Goal: Information Seeking & Learning: Learn about a topic

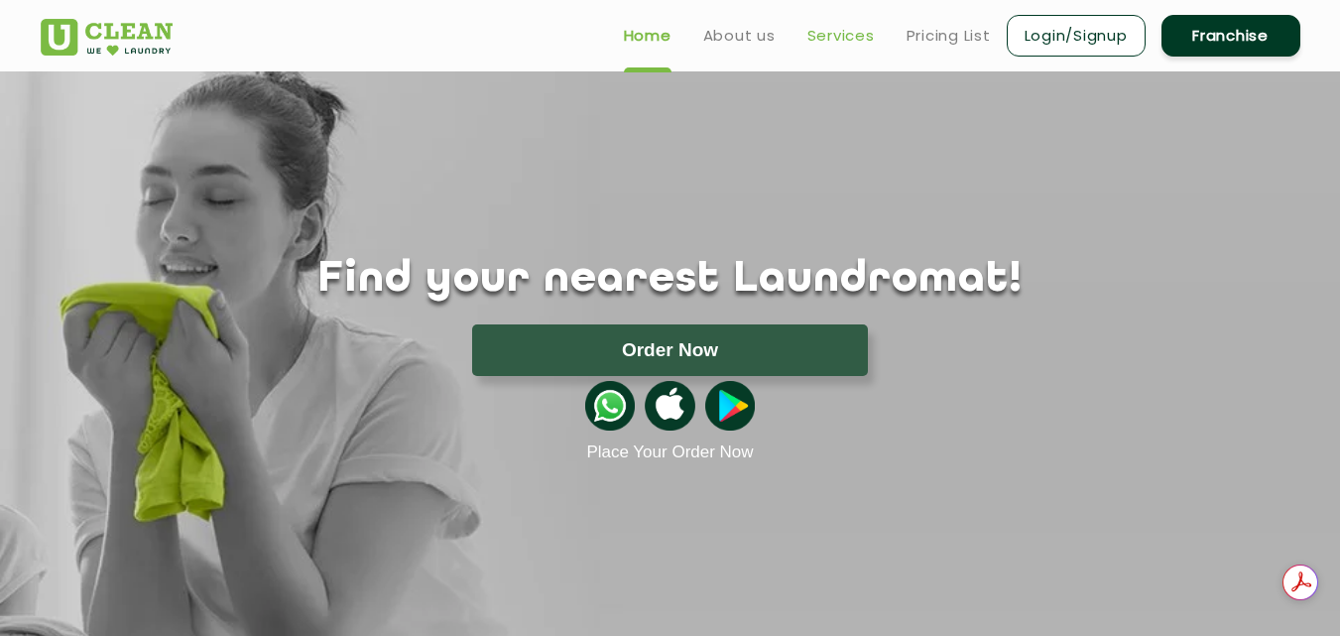
click at [832, 35] on link "Services" at bounding box center [840, 36] width 67 height 24
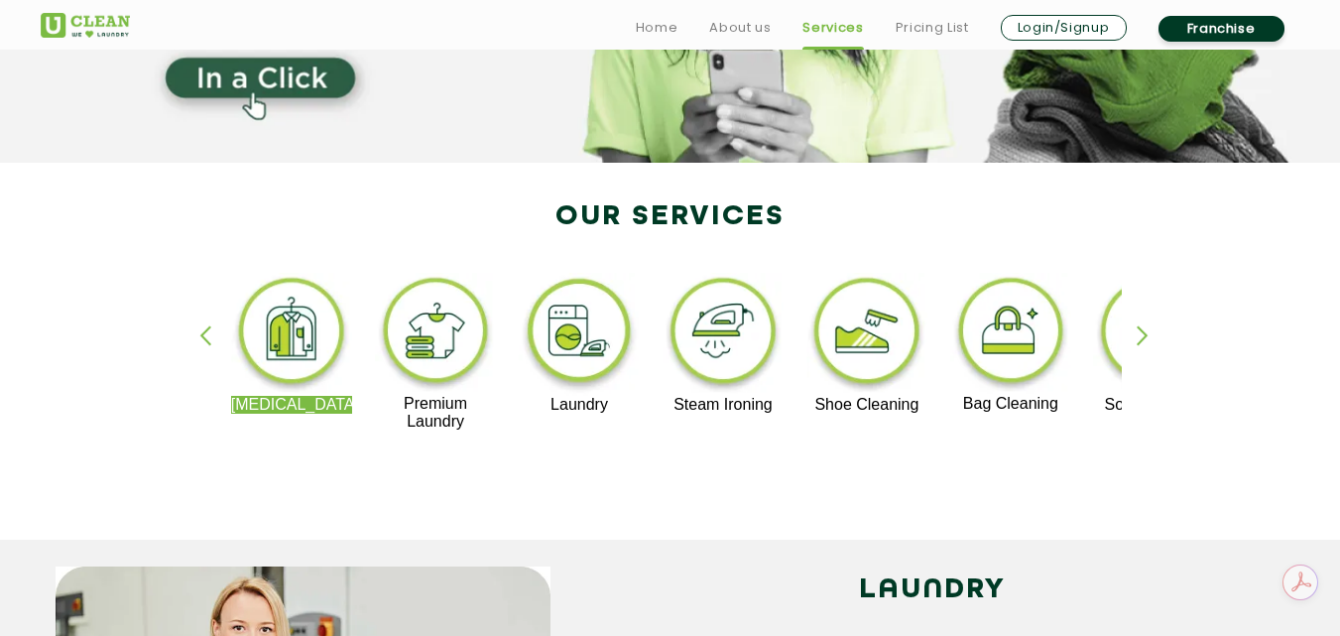
scroll to position [297, 0]
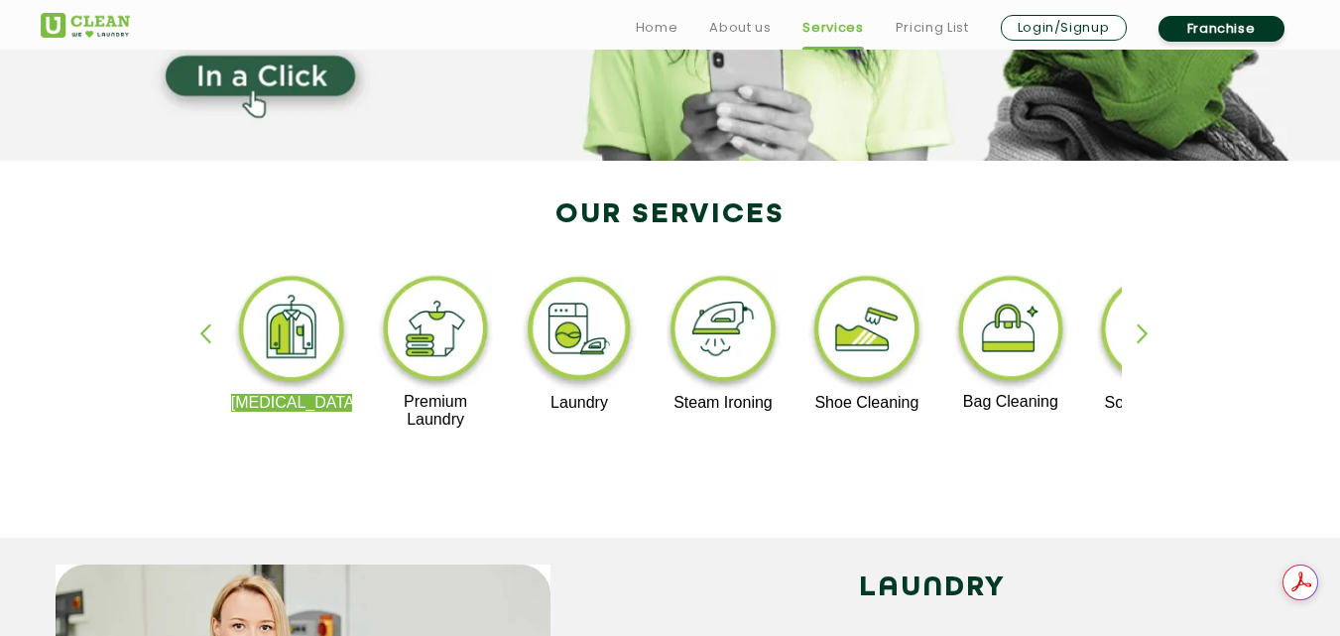
click at [1136, 329] on div "button" at bounding box center [1151, 350] width 30 height 55
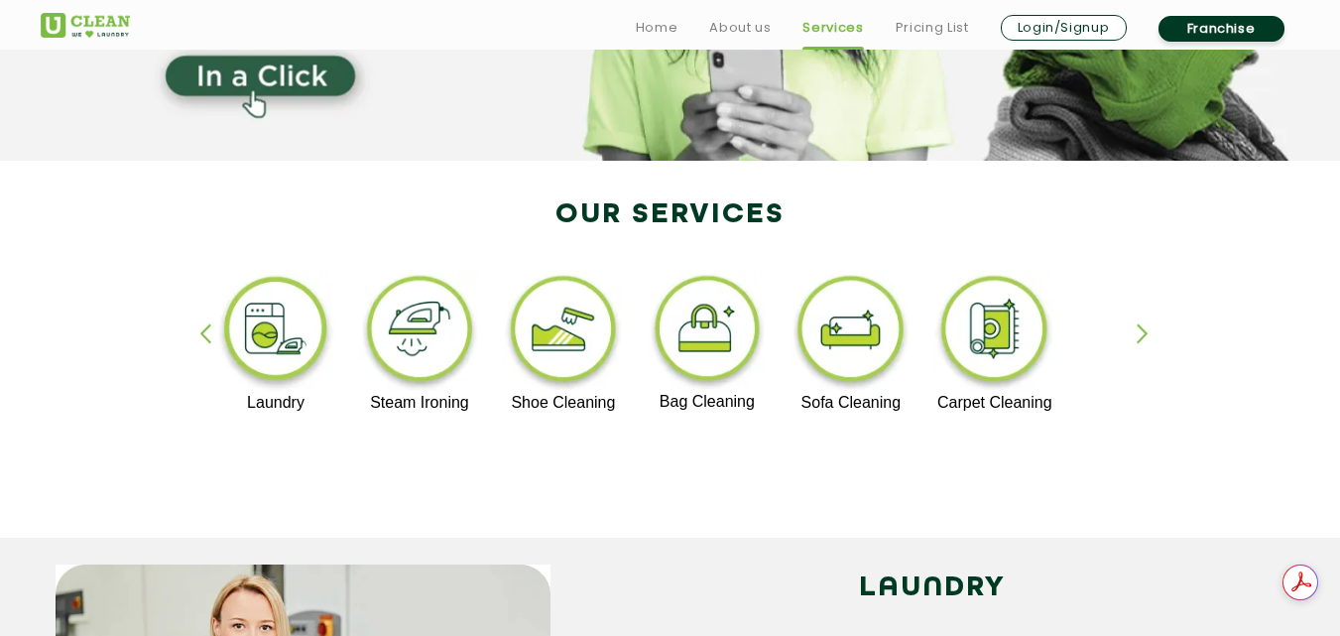
click at [1136, 329] on div "button" at bounding box center [1151, 350] width 30 height 55
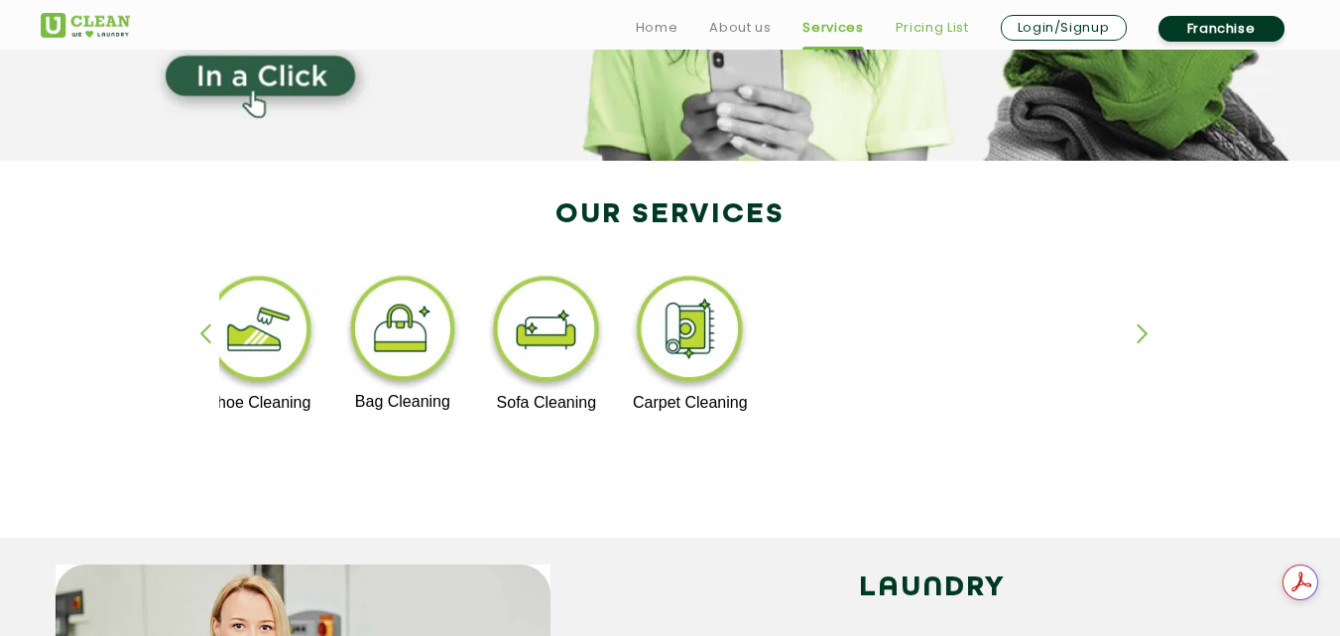
click at [918, 21] on link "Pricing List" at bounding box center [931, 28] width 73 height 24
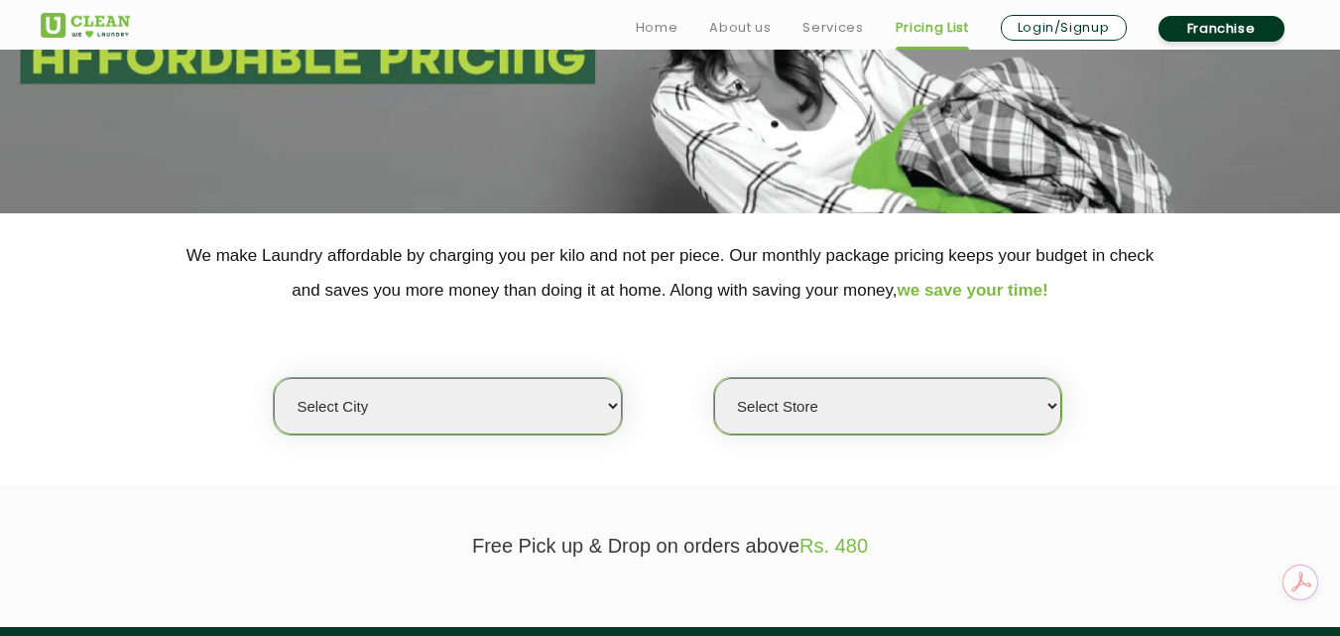
scroll to position [297, 0]
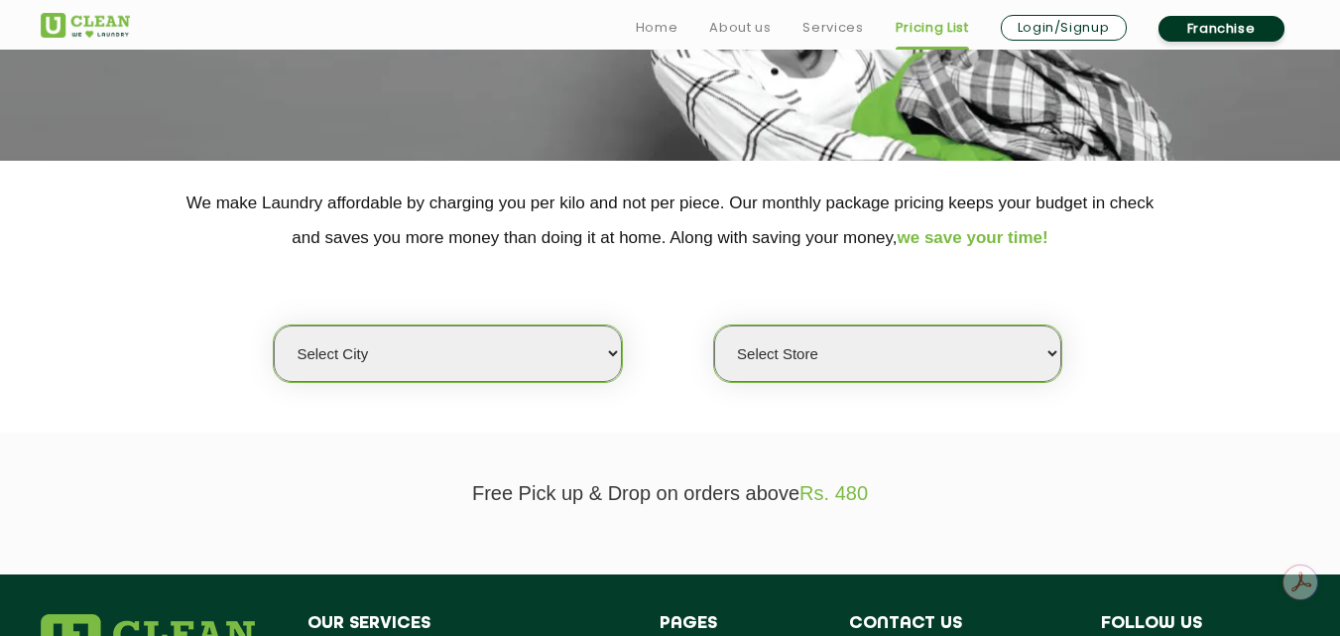
click at [574, 359] on select "Select city [GEOGRAPHIC_DATA] [GEOGRAPHIC_DATA] [GEOGRAPHIC_DATA] [GEOGRAPHIC_D…" at bounding box center [447, 353] width 347 height 57
select select "12"
click at [274, 325] on select "Select city [GEOGRAPHIC_DATA] [GEOGRAPHIC_DATA] [GEOGRAPHIC_DATA] [GEOGRAPHIC_D…" at bounding box center [447, 353] width 347 height 57
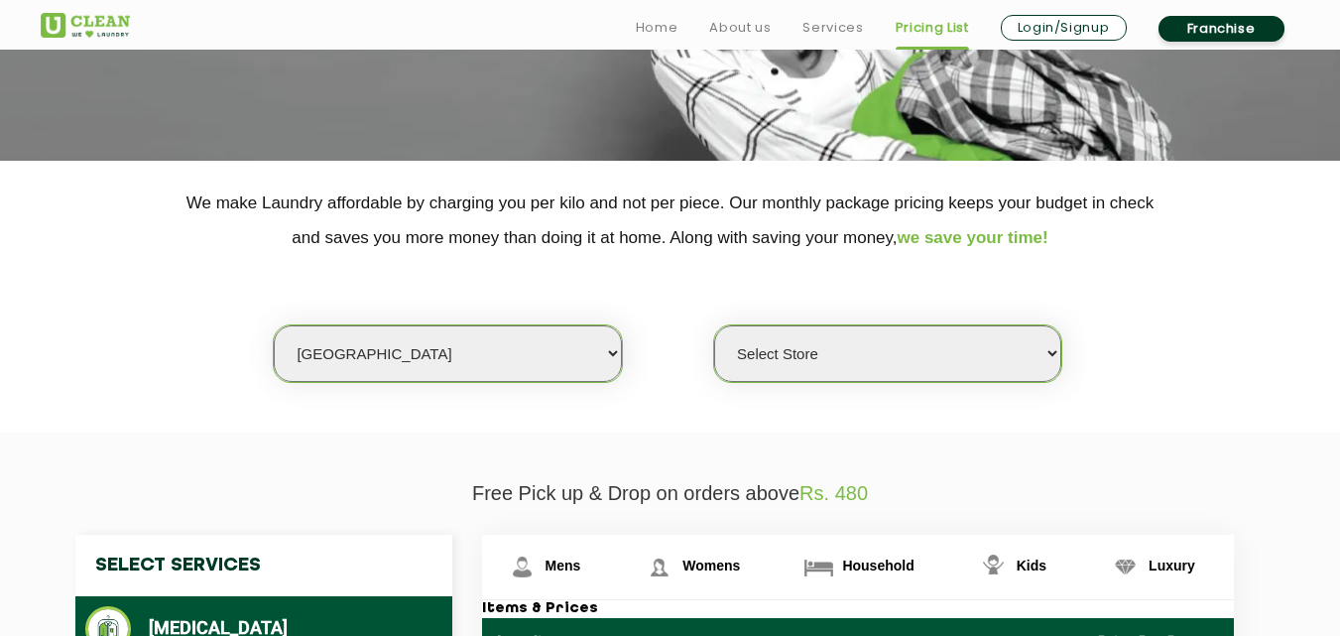
click at [575, 353] on select "Select city [GEOGRAPHIC_DATA] [GEOGRAPHIC_DATA] [GEOGRAPHIC_DATA] [GEOGRAPHIC_D…" at bounding box center [447, 353] width 347 height 57
click at [274, 325] on select "Select city [GEOGRAPHIC_DATA] [GEOGRAPHIC_DATA] [GEOGRAPHIC_DATA] [GEOGRAPHIC_D…" at bounding box center [447, 353] width 347 height 57
click at [836, 346] on select "Select Store UClean Shivranjani" at bounding box center [887, 353] width 347 height 57
select select "25"
click at [714, 325] on select "Select Store UClean Shivranjani" at bounding box center [887, 353] width 347 height 57
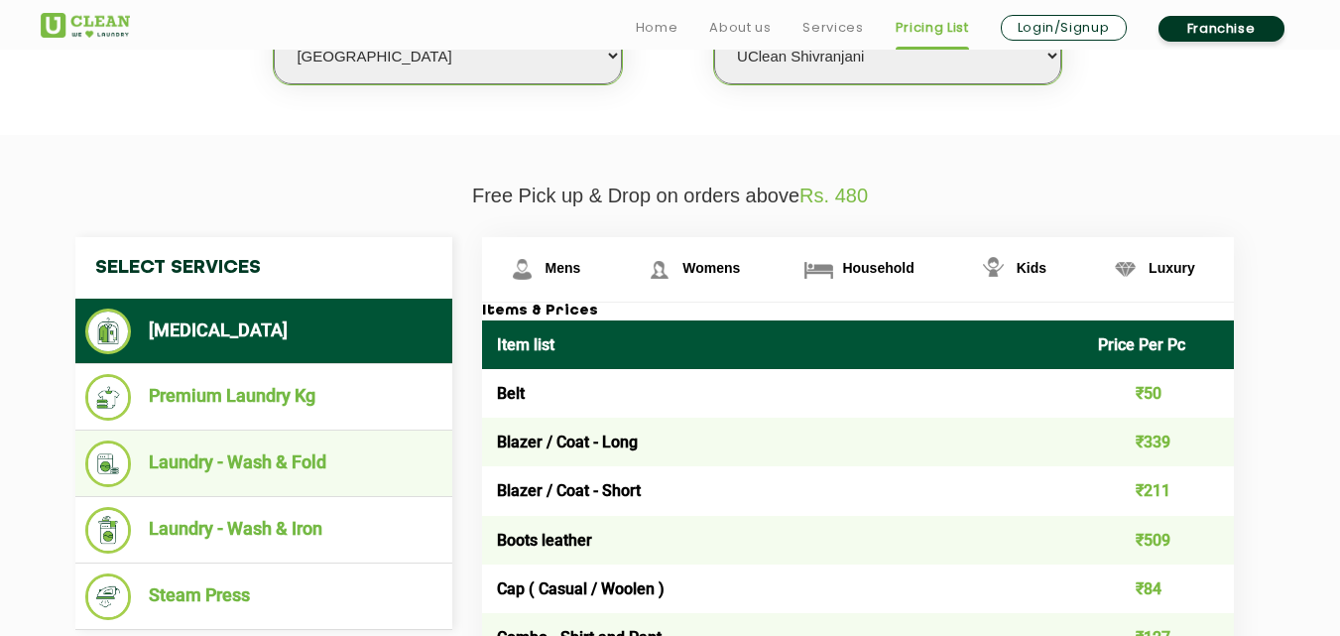
scroll to position [694, 0]
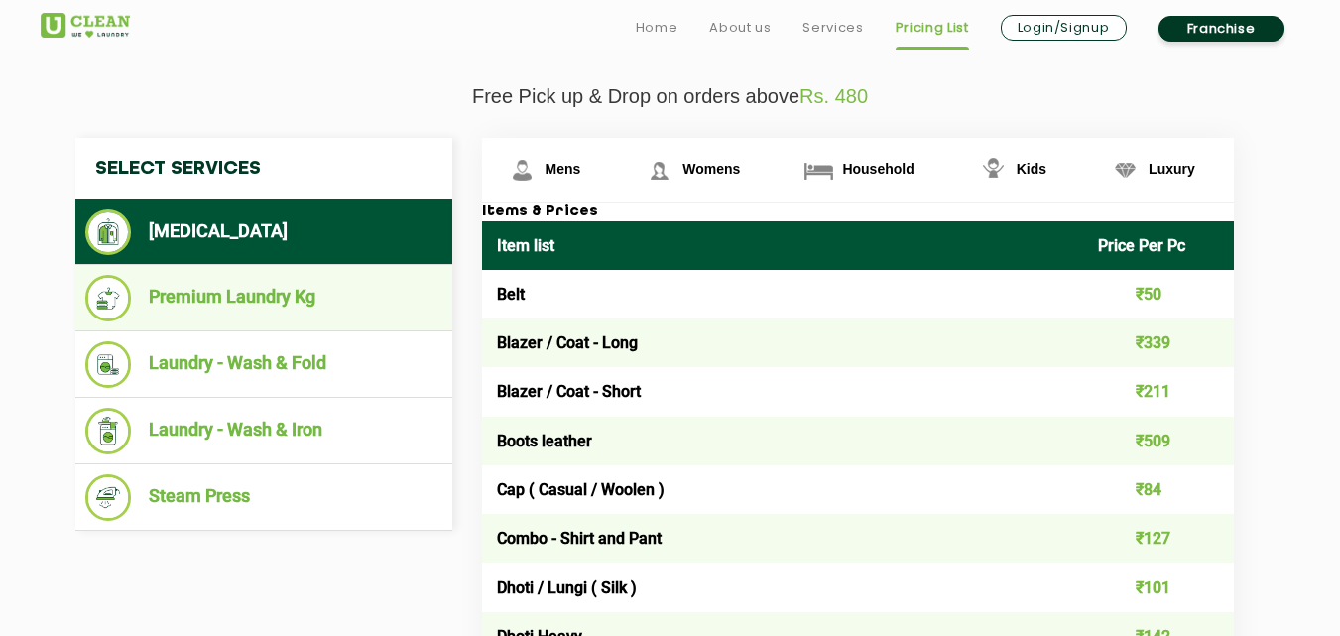
click at [276, 293] on li "Premium Laundry Kg" at bounding box center [263, 298] width 357 height 47
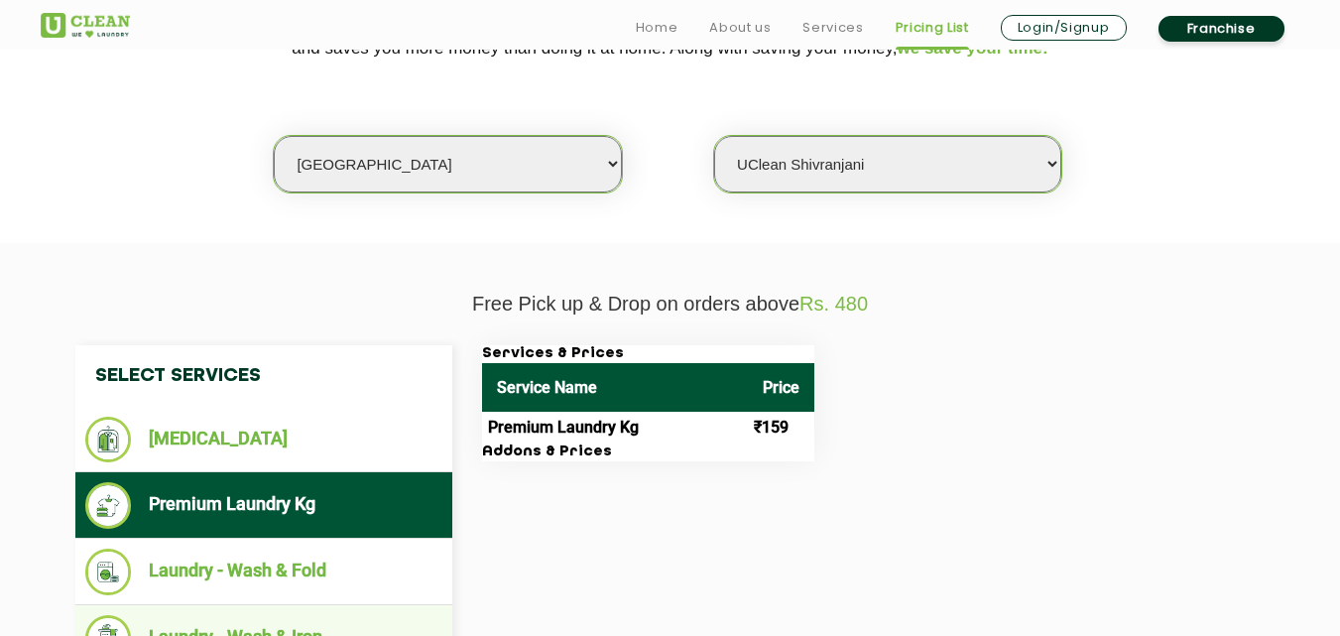
scroll to position [595, 0]
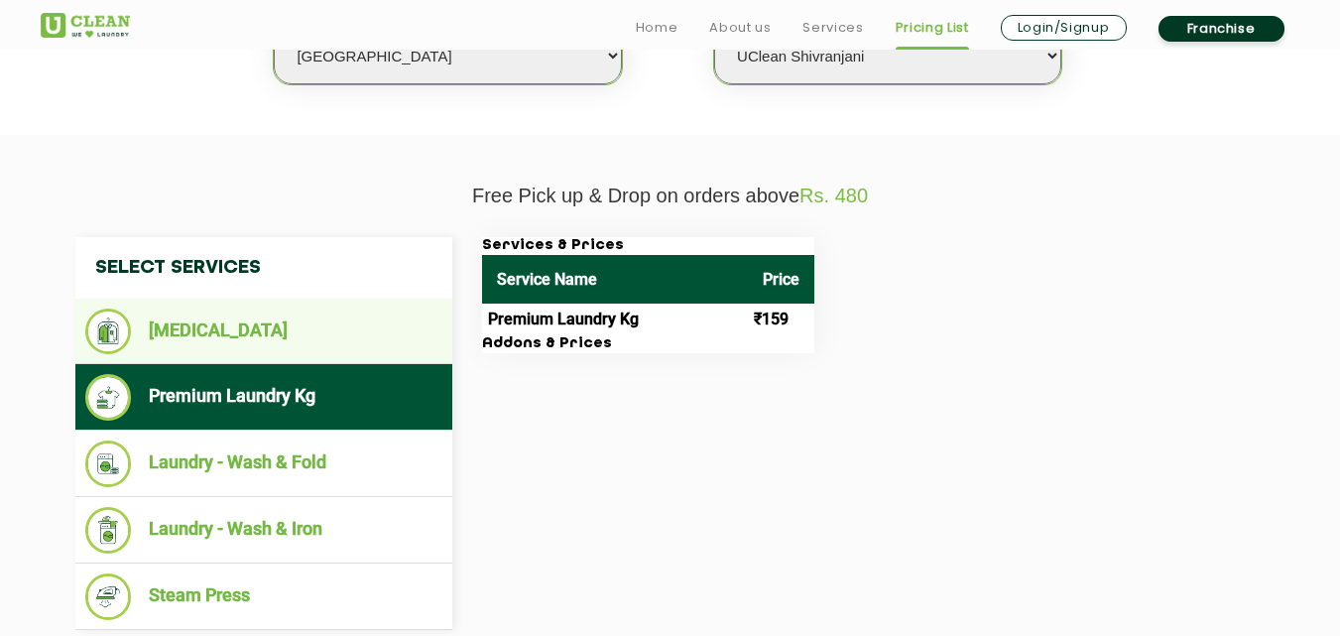
click at [209, 336] on li "[MEDICAL_DATA]" at bounding box center [263, 331] width 357 height 46
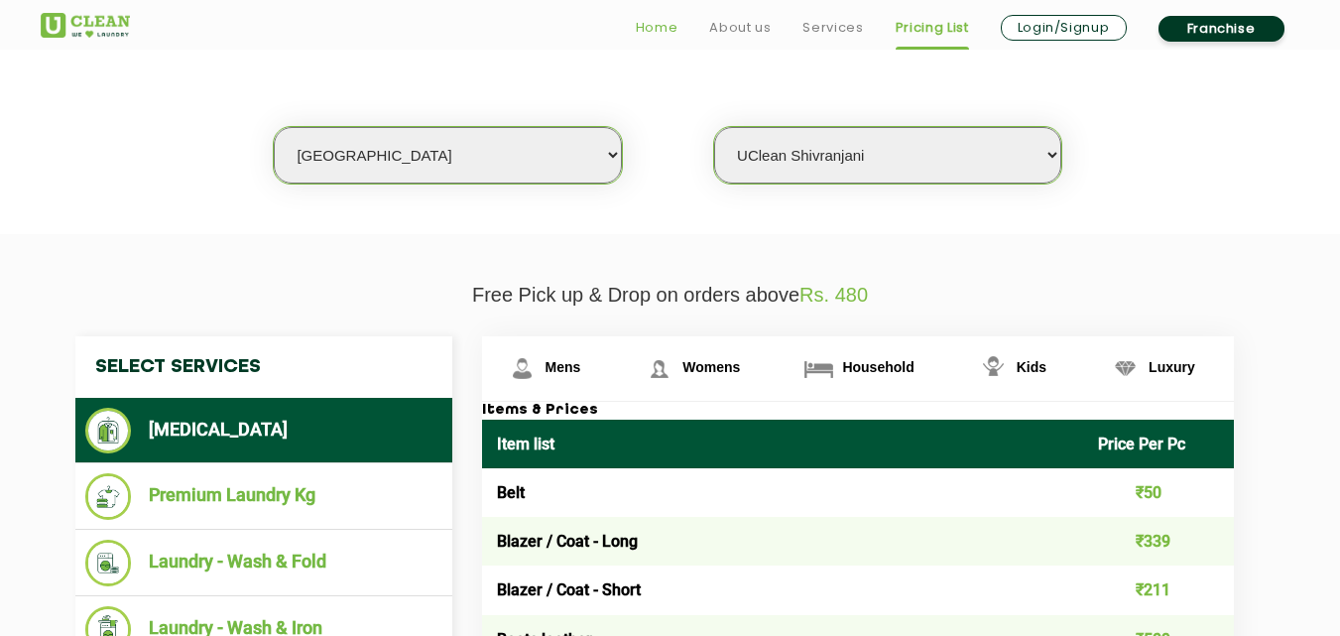
scroll to position [297, 0]
